Goal: Information Seeking & Learning: Learn about a topic

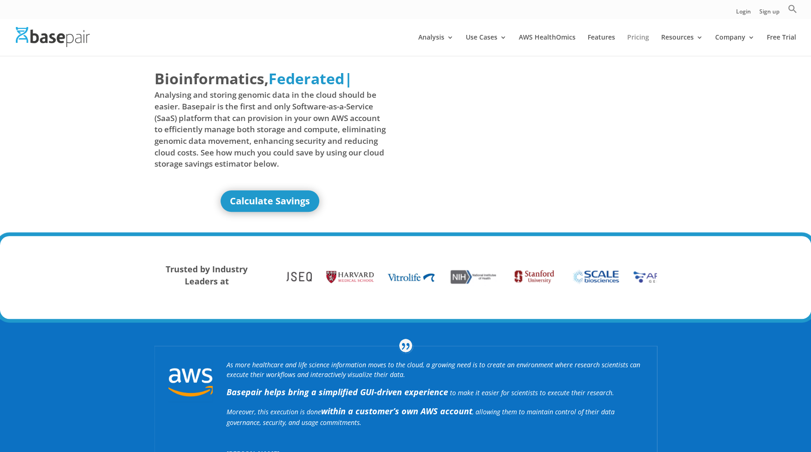
click at [643, 37] on link "Pricing" at bounding box center [638, 45] width 22 height 22
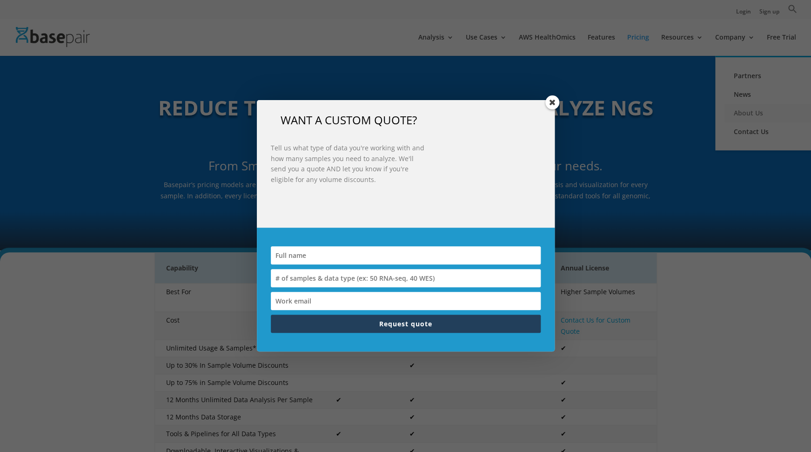
click at [745, 111] on div "WANT A CUSTOM QUOTE? Tell us what type of data you're working with and how many…" at bounding box center [405, 226] width 811 height 452
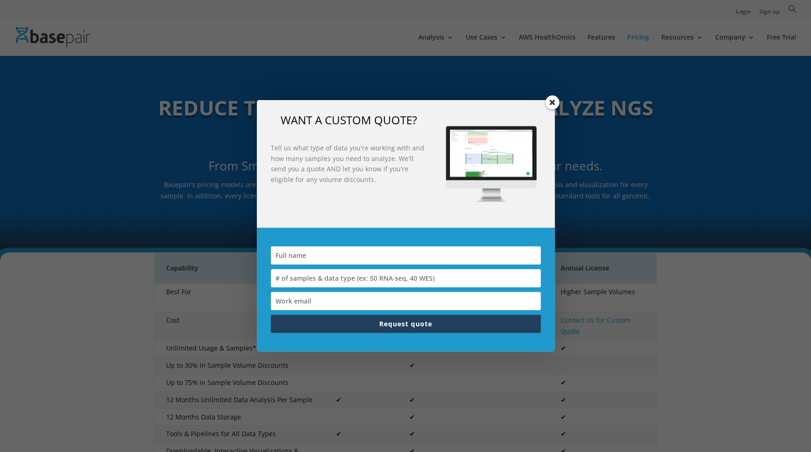
click at [552, 102] on span at bounding box center [552, 102] width 14 height 14
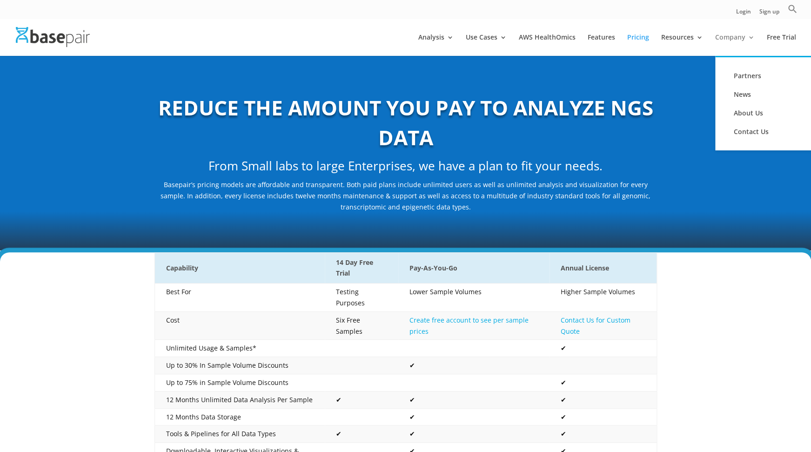
click at [731, 40] on link "Company" at bounding box center [735, 45] width 40 height 22
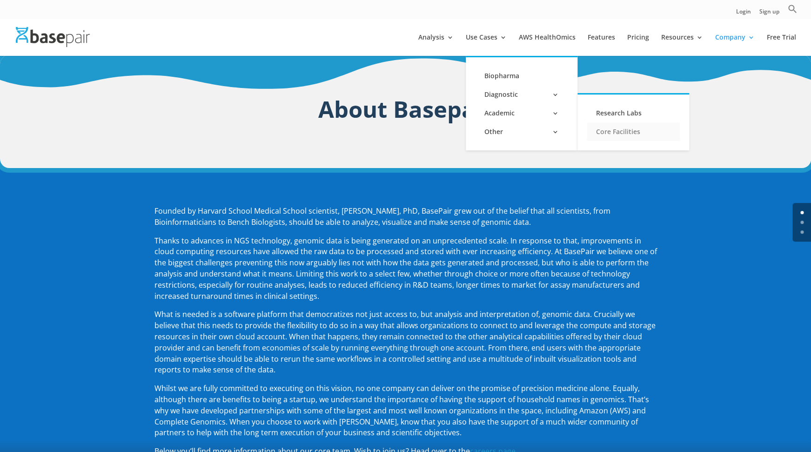
click at [623, 127] on link "Core Facilities" at bounding box center [632, 131] width 93 height 19
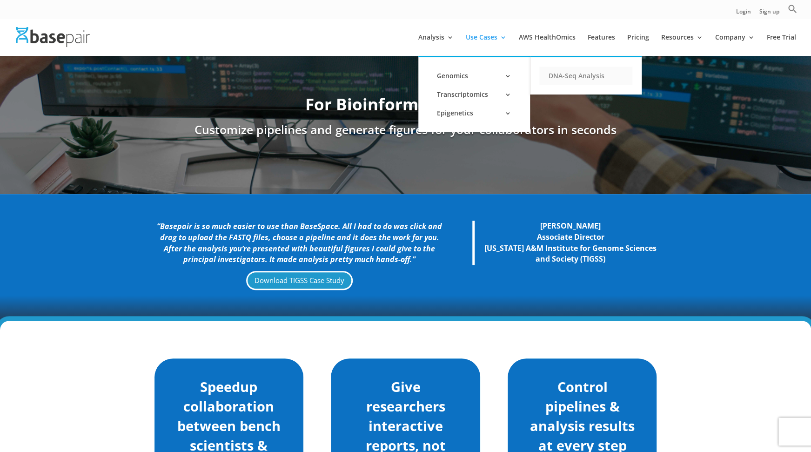
click at [574, 77] on link "DNA-Seq Analysis" at bounding box center [585, 76] width 93 height 19
